Goal: Task Accomplishment & Management: Complete application form

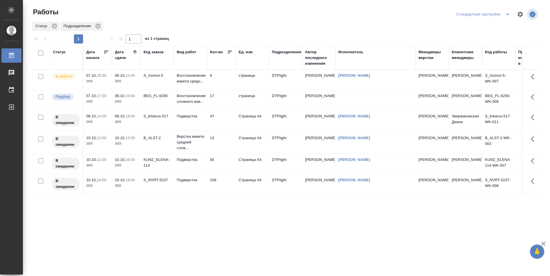
click at [223, 215] on div "Статус Дата начала Дата сдачи Код заказа Вид работ Кол-во Ед. изм Подразделение…" at bounding box center [284, 149] width 507 height 206
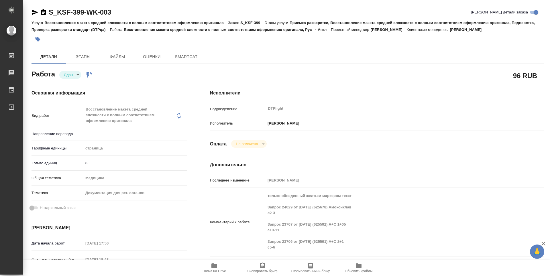
type textarea "x"
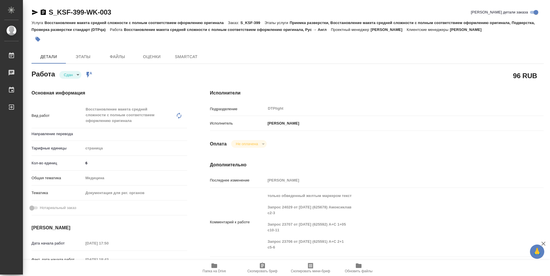
type input "рус-англ"
type textarea "x"
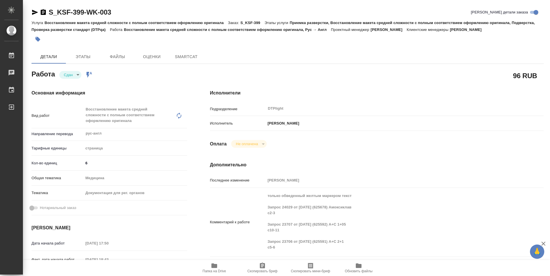
type textarea "x"
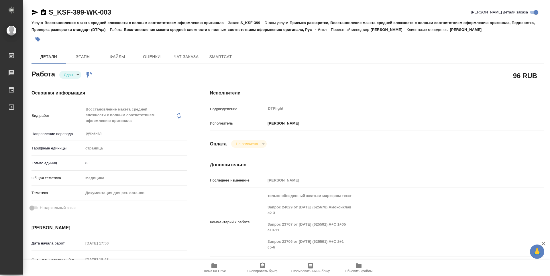
type textarea "x"
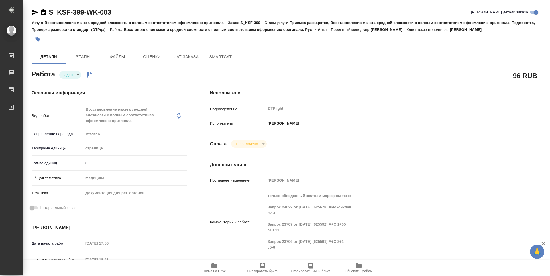
type textarea "x"
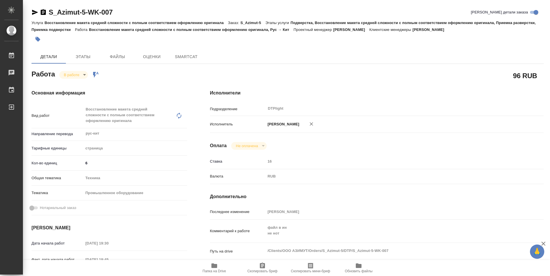
type textarea "x"
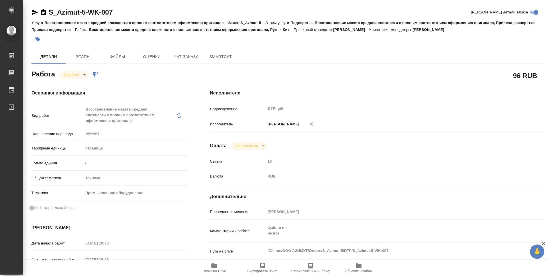
type textarea "x"
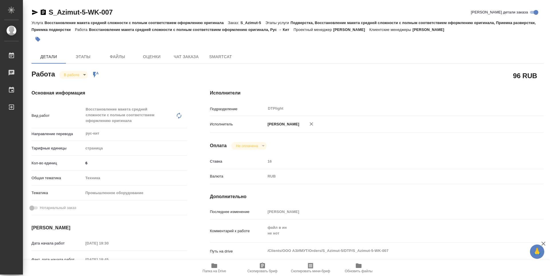
type textarea "x"
